Goal: Task Accomplishment & Management: Complete application form

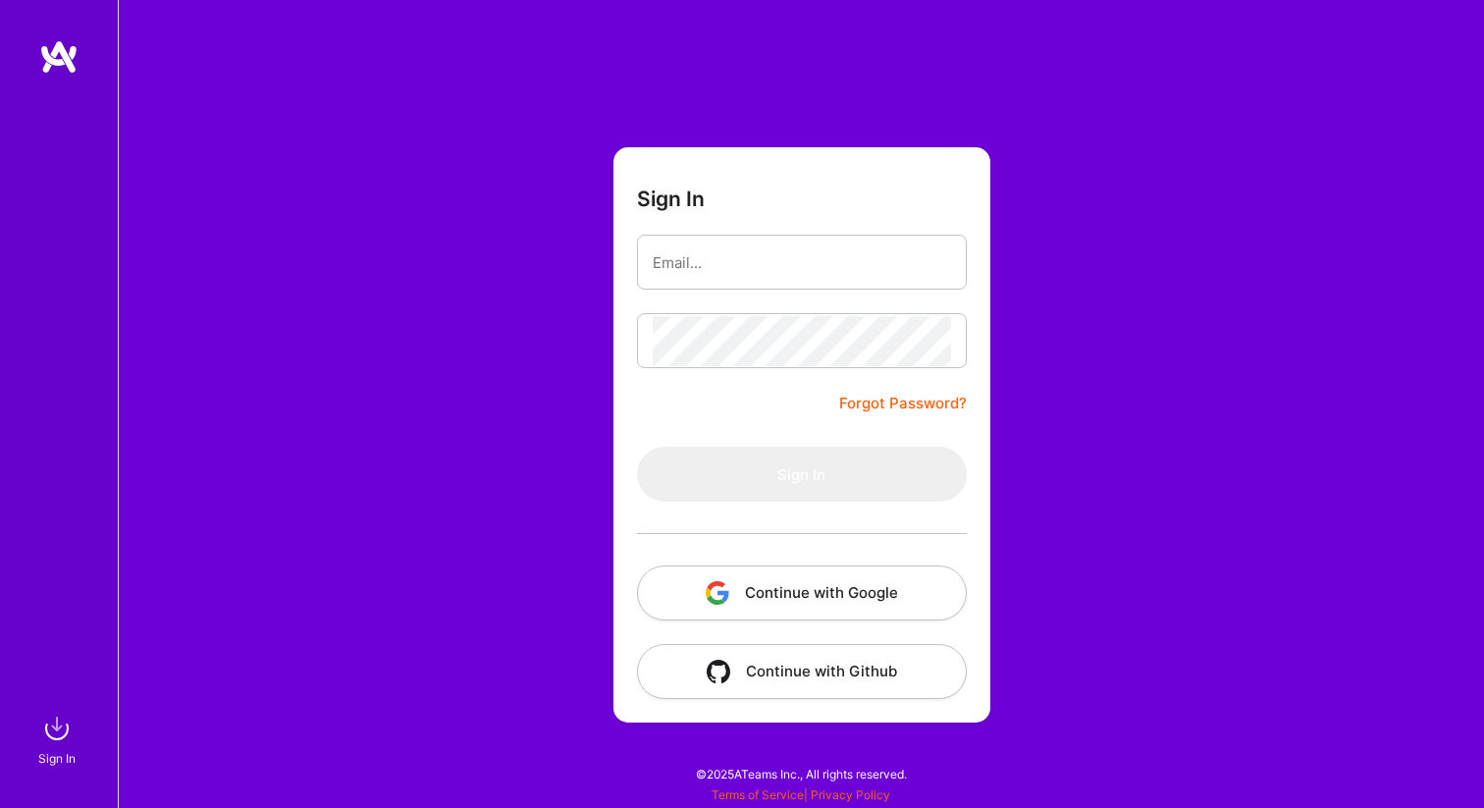
click at [756, 589] on button "Continue with Google" at bounding box center [802, 592] width 330 height 55
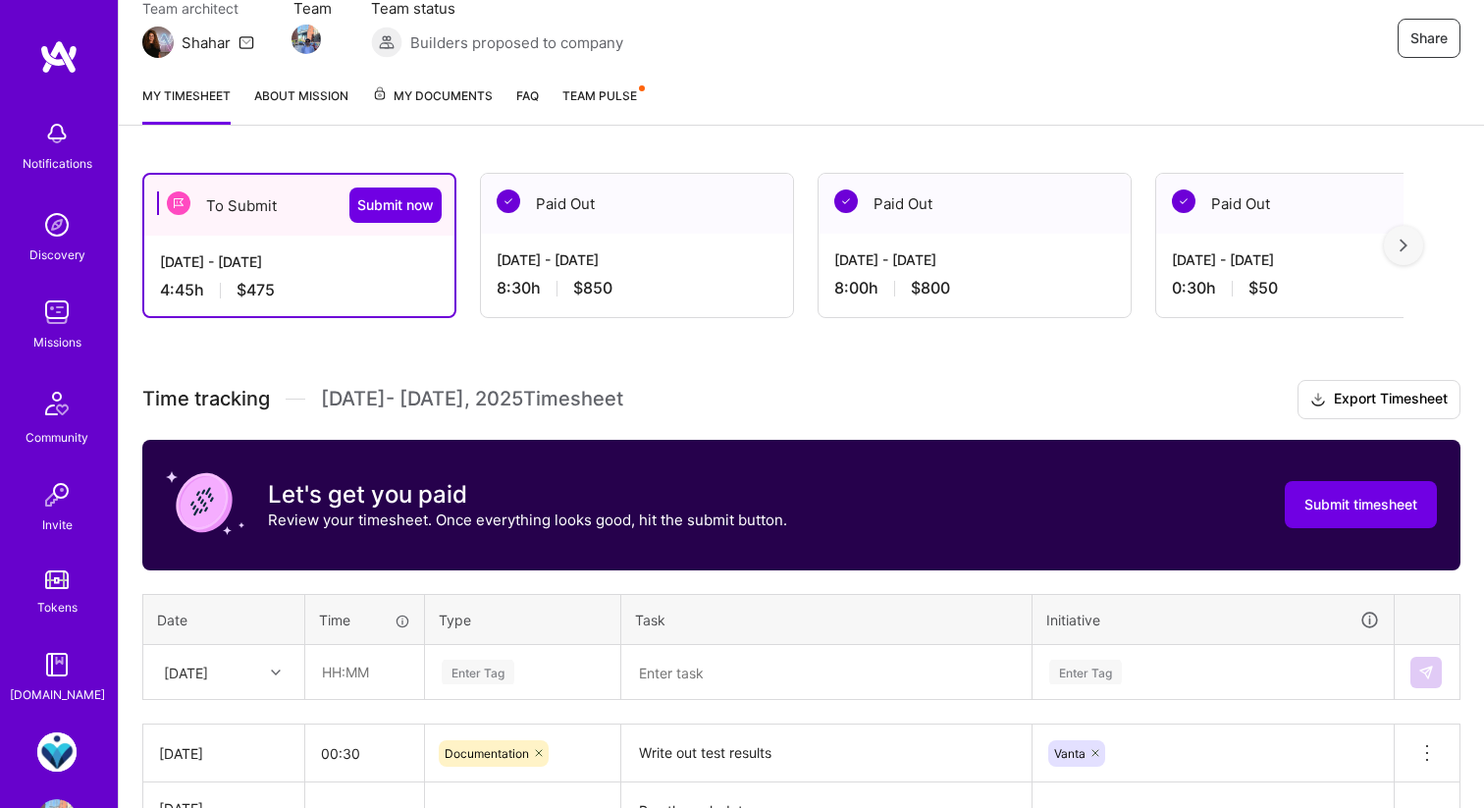
scroll to position [35, 0]
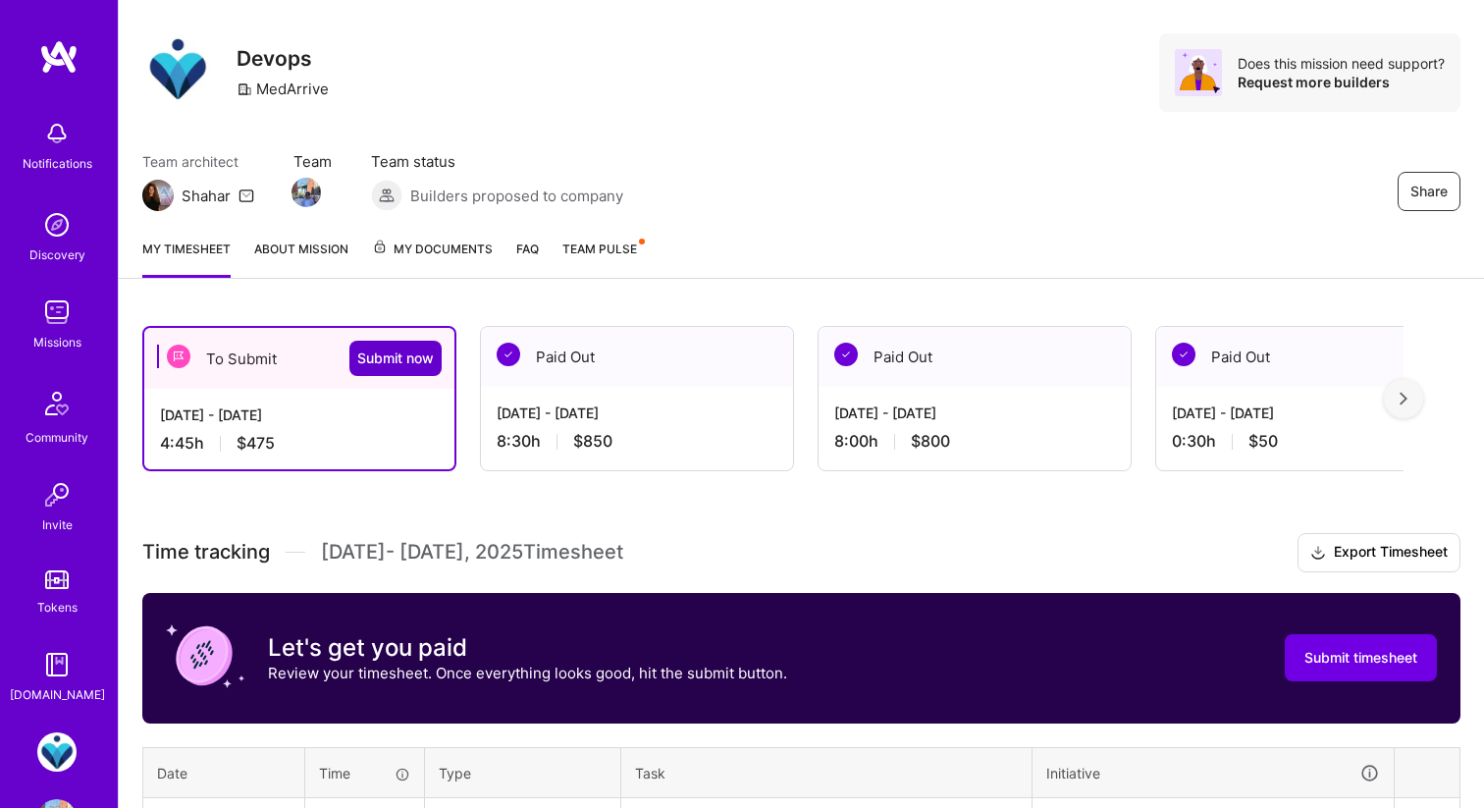
click at [370, 344] on button "Submit now" at bounding box center [395, 358] width 92 height 35
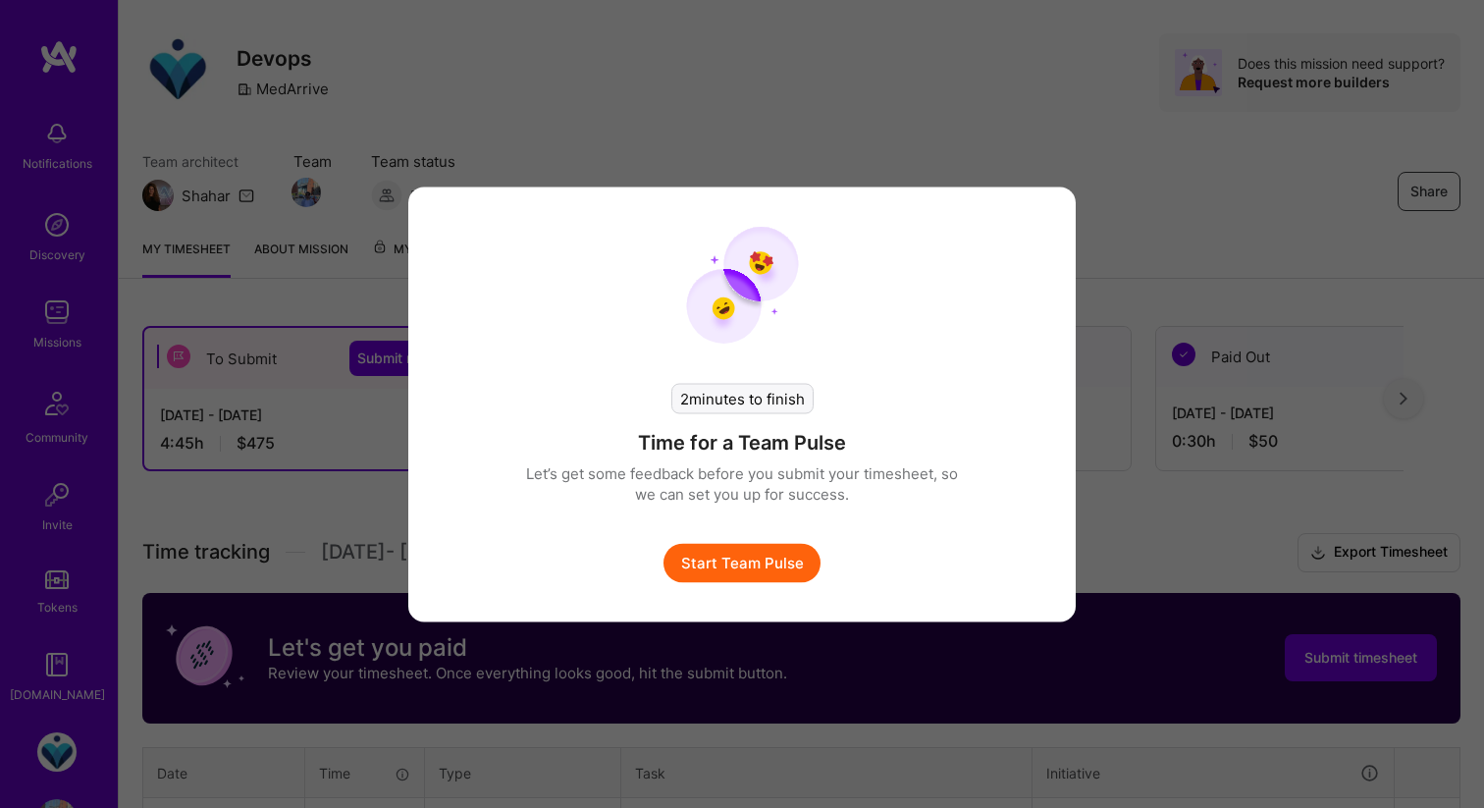
click at [746, 559] on button "Start Team Pulse" at bounding box center [741, 562] width 157 height 39
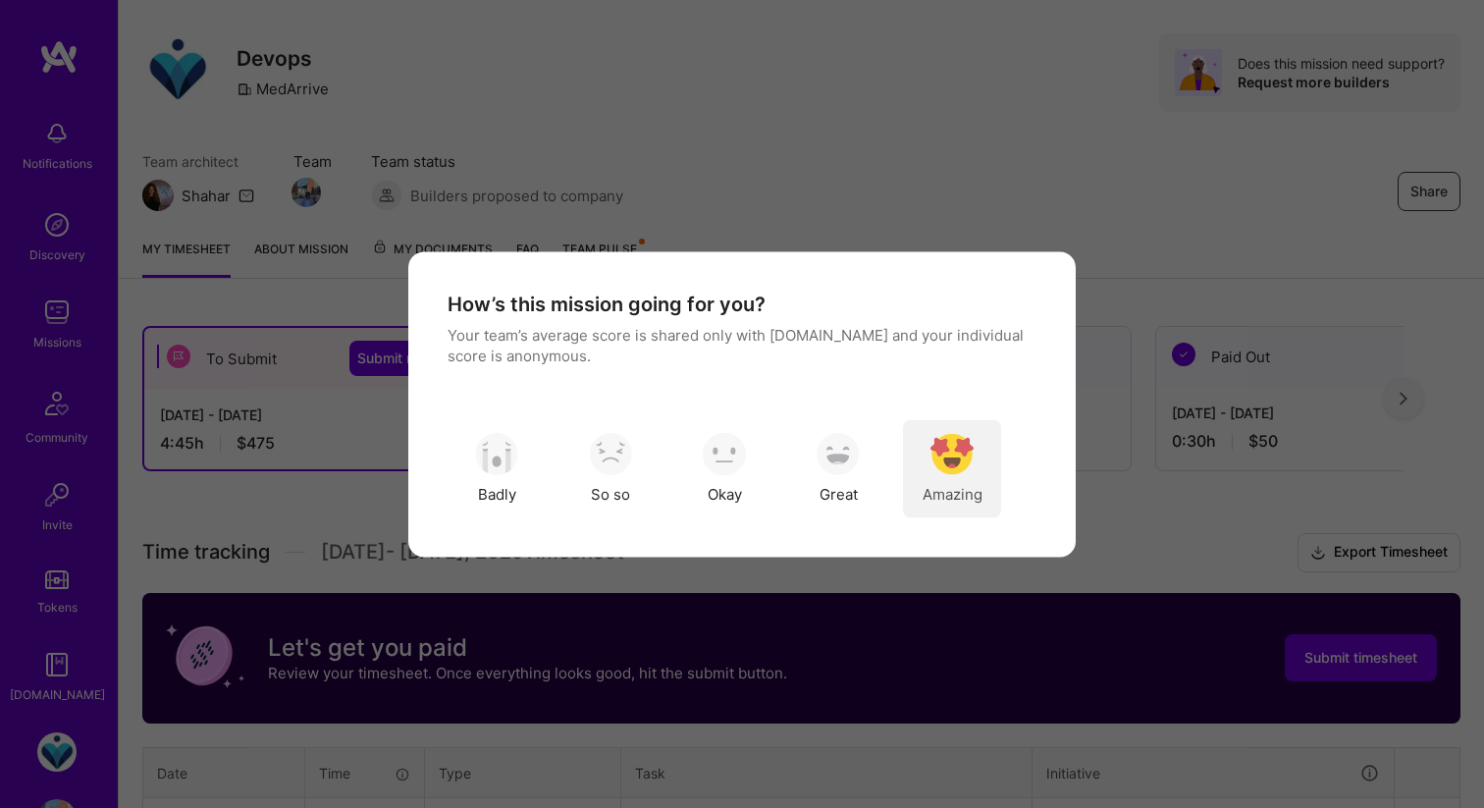
click at [958, 479] on div "Amazing" at bounding box center [952, 468] width 98 height 98
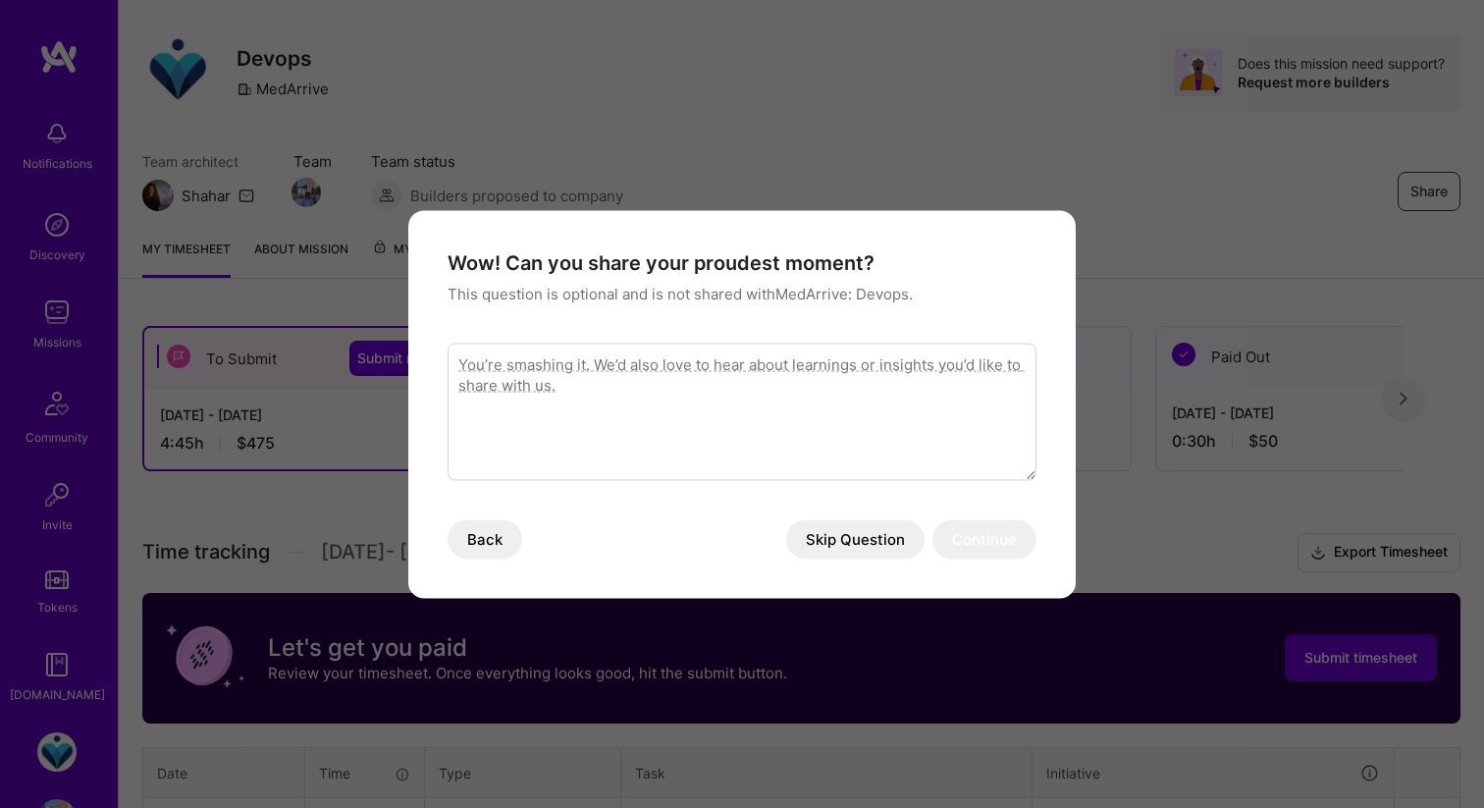
click at [845, 546] on button "Skip Question" at bounding box center [855, 538] width 138 height 39
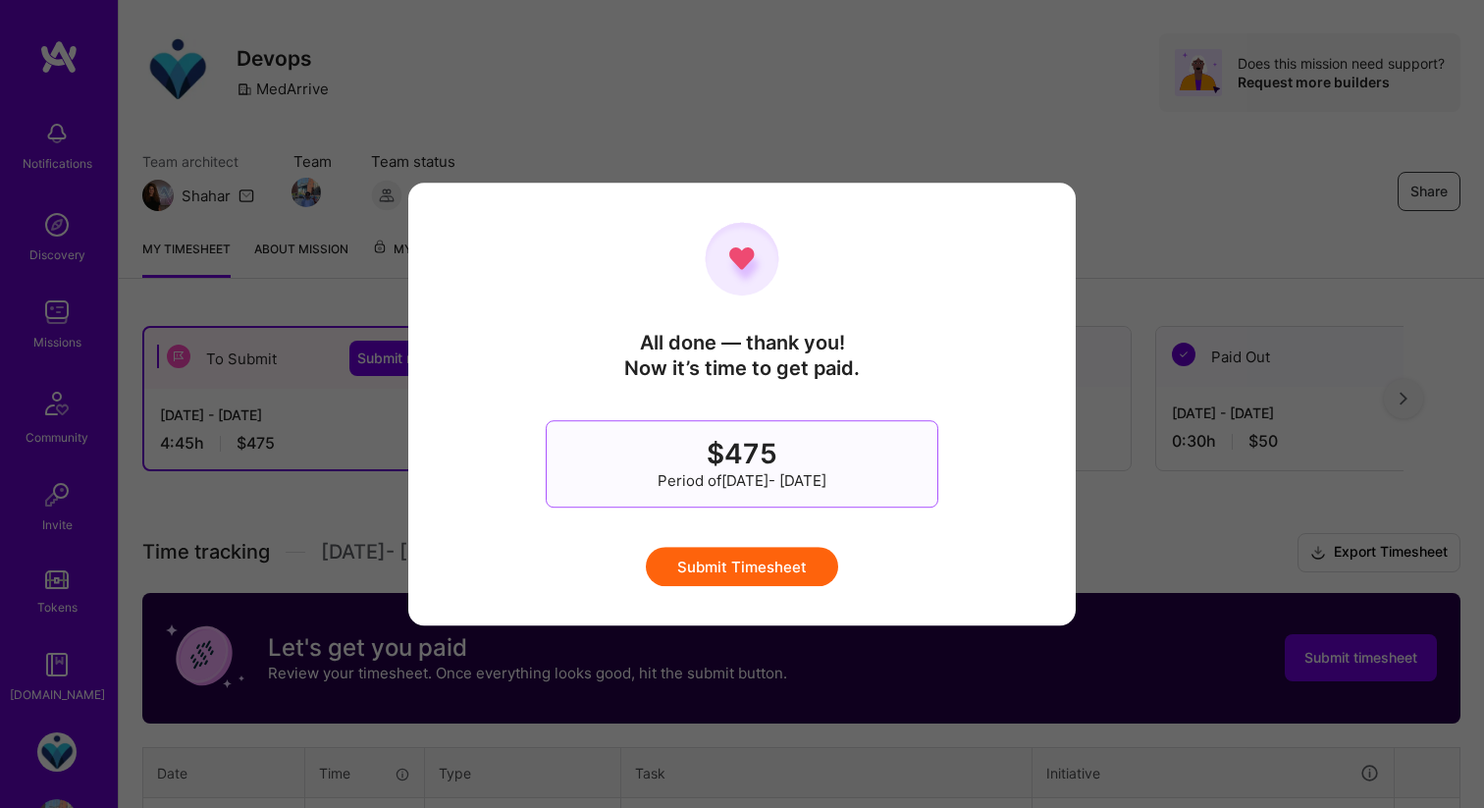
click at [788, 568] on button "Submit Timesheet" at bounding box center [742, 566] width 192 height 39
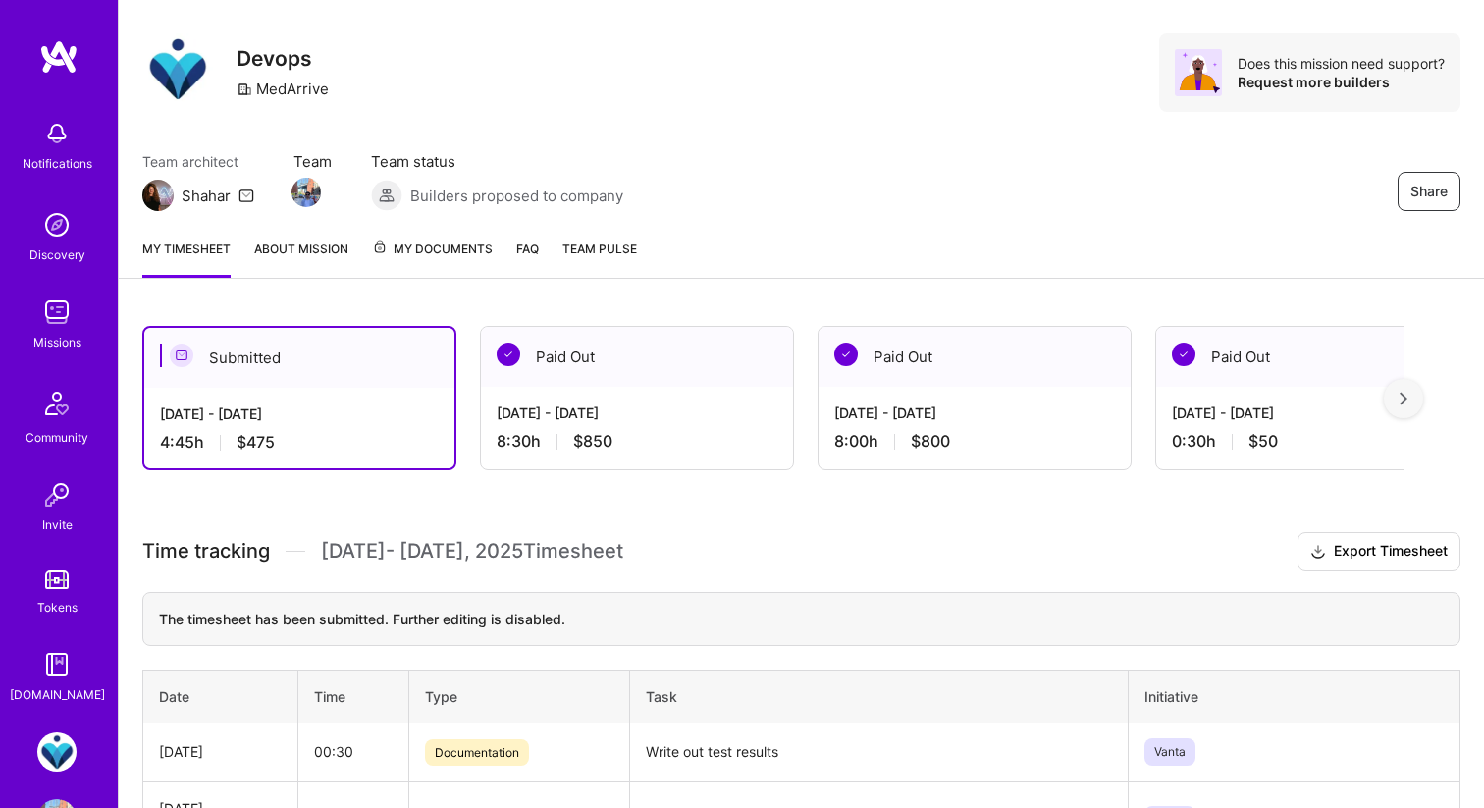
click at [81, 59] on link at bounding box center [59, 56] width 118 height 35
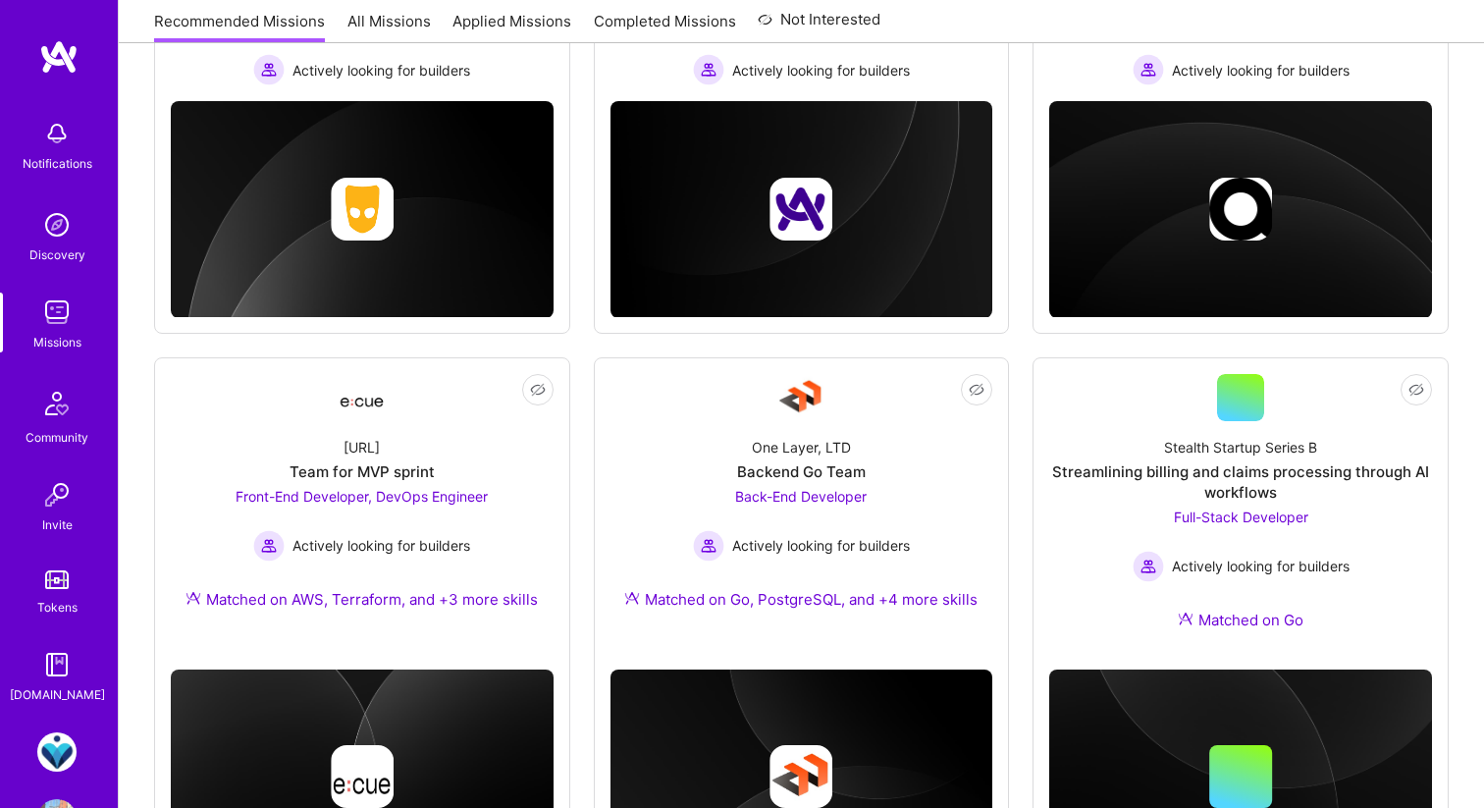
scroll to position [1064, 0]
